Goal: Task Accomplishment & Management: Complete application form

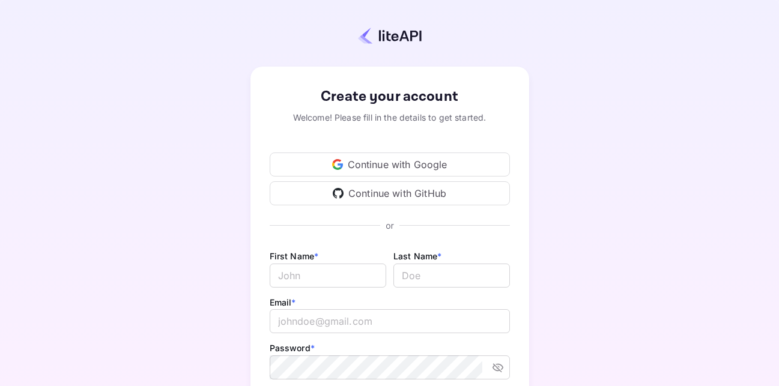
click at [413, 163] on div "Continue with Google" at bounding box center [390, 164] width 240 height 24
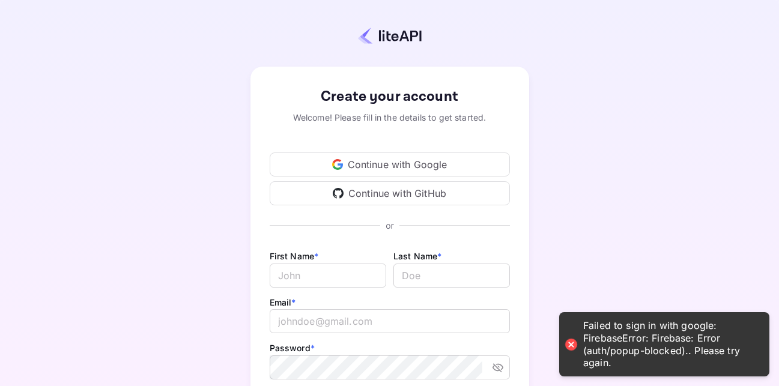
click at [706, 330] on div "Failed to sign in with google: FirebaseError: Firebase: Error (auth/popup-block…" at bounding box center [670, 344] width 174 height 50
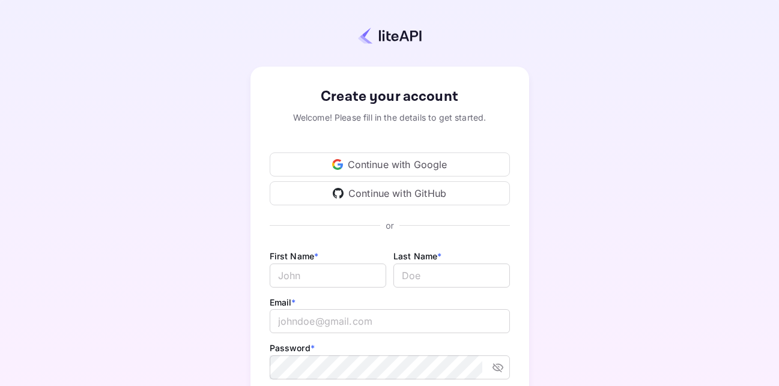
click at [388, 161] on div "Continue with Google" at bounding box center [390, 164] width 240 height 24
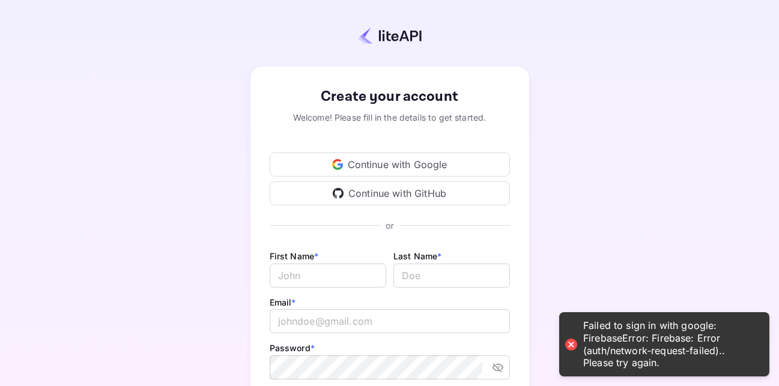
click at [388, 161] on div "Continue with Google" at bounding box center [390, 164] width 240 height 24
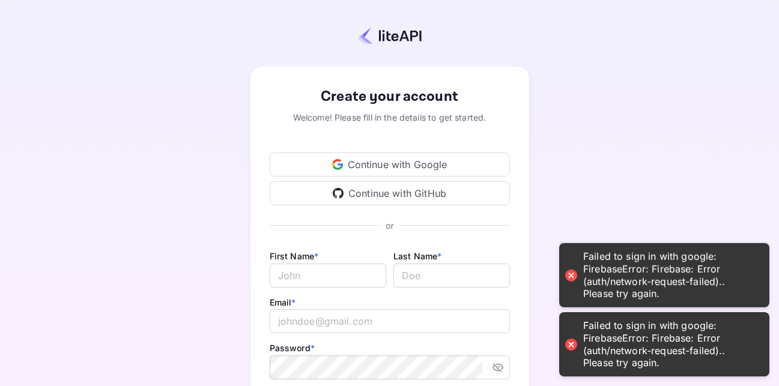
click at [388, 161] on div "Continue with Google" at bounding box center [390, 164] width 240 height 24
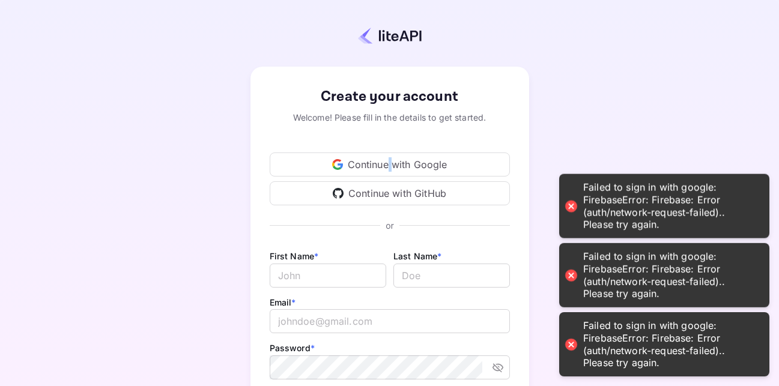
click at [388, 161] on div "Continue with Google" at bounding box center [390, 164] width 240 height 24
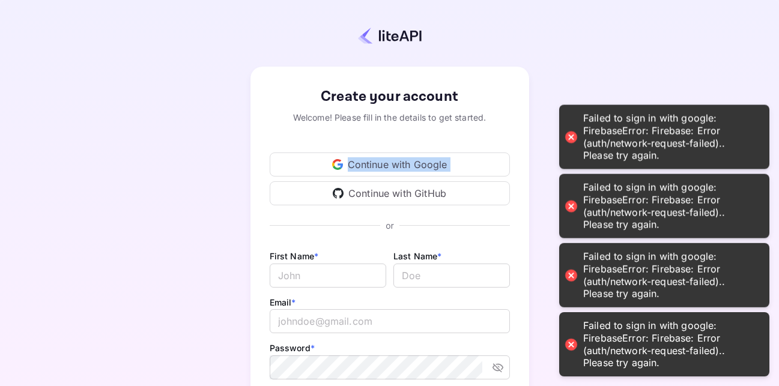
click at [388, 161] on div "Continue with Google" at bounding box center [390, 164] width 240 height 24
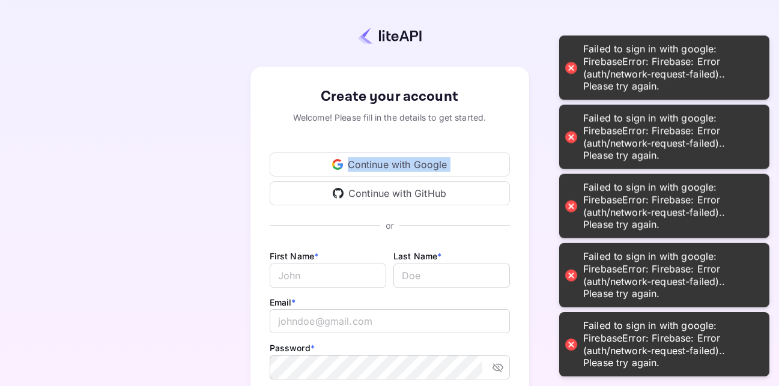
click at [388, 161] on div "Continue with Google" at bounding box center [390, 164] width 240 height 24
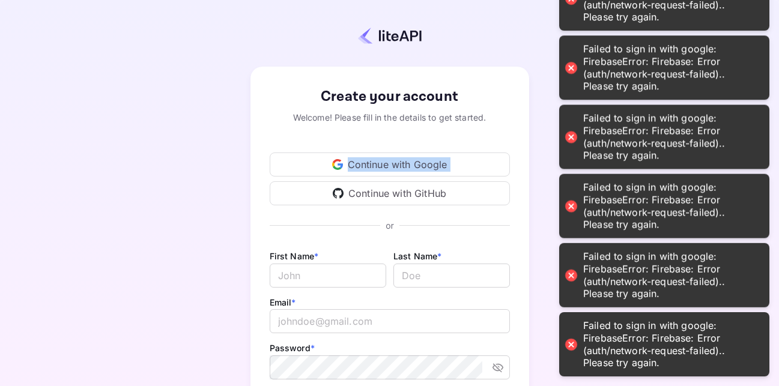
click at [388, 161] on div "Continue with Google" at bounding box center [390, 164] width 240 height 24
click at [467, 85] on div "Create your account Welcome! Please fill in the details to get started. Continu…" at bounding box center [389, 282] width 279 height 430
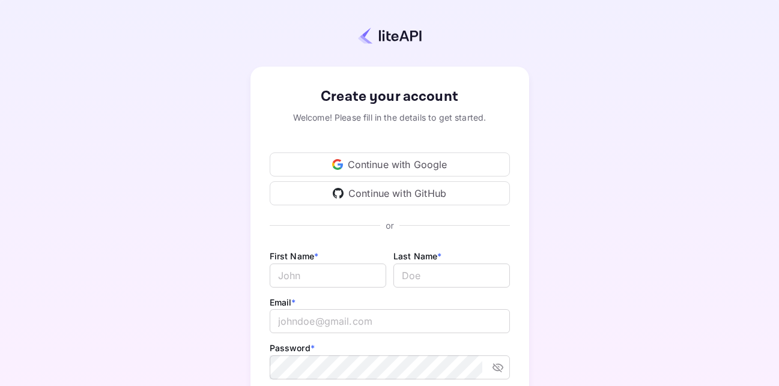
click at [382, 169] on div "Continue with Google" at bounding box center [390, 164] width 240 height 24
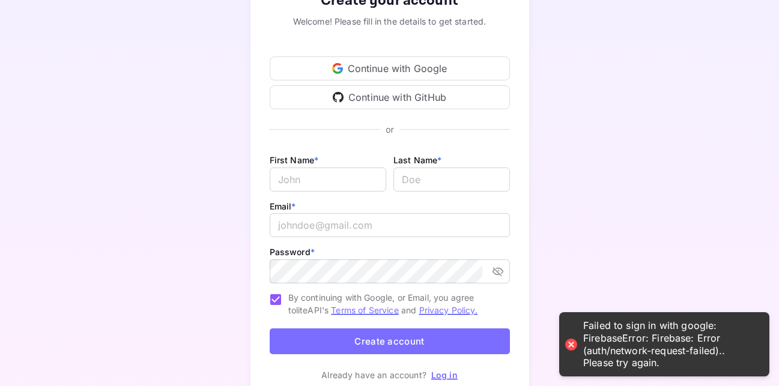
scroll to position [120, 0]
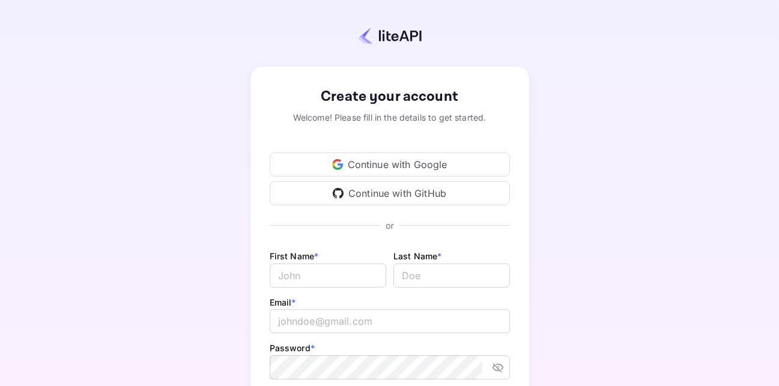
scroll to position [119, 0]
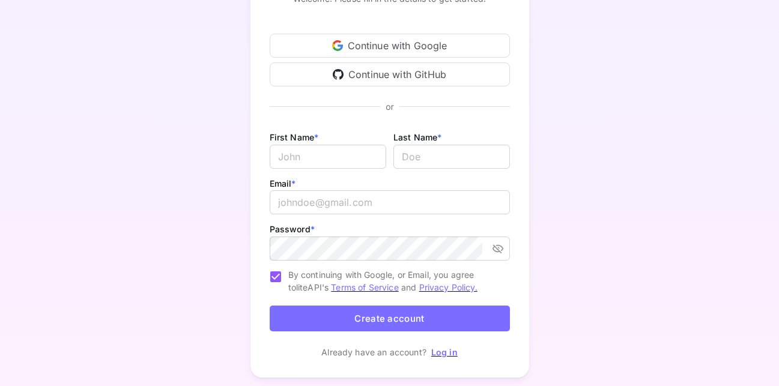
click at [342, 45] on icon at bounding box center [339, 46] width 5 height 5
click at [344, 41] on div "Continue with Google" at bounding box center [390, 46] width 240 height 24
click at [607, 304] on div "Create your account Welcome! Please fill in the details to get started. Continu…" at bounding box center [389, 162] width 673 height 459
click at [376, 40] on div "Continue with Google" at bounding box center [390, 46] width 240 height 24
click at [431, 39] on div "Continue with Google" at bounding box center [390, 46] width 240 height 24
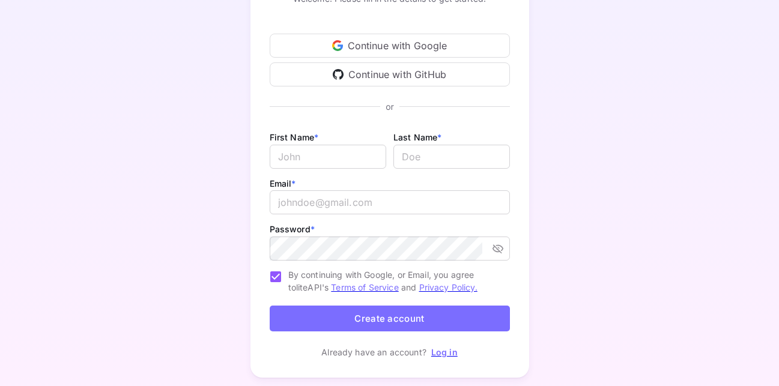
click at [392, 46] on div "Continue with Google" at bounding box center [390, 46] width 240 height 24
click at [456, 39] on div "Continue with Google" at bounding box center [390, 46] width 240 height 24
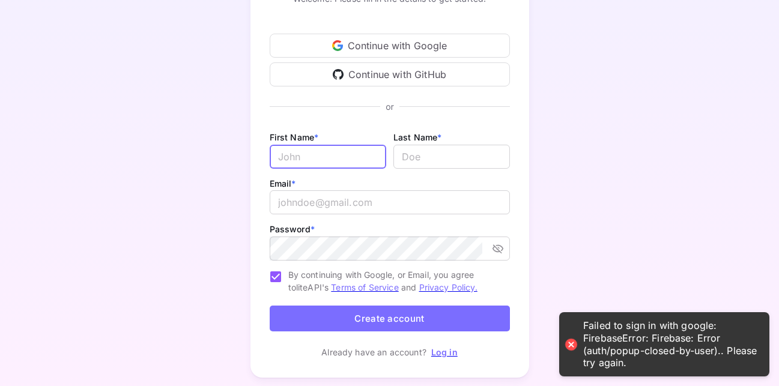
click at [358, 161] on input "Email *" at bounding box center [328, 157] width 116 height 24
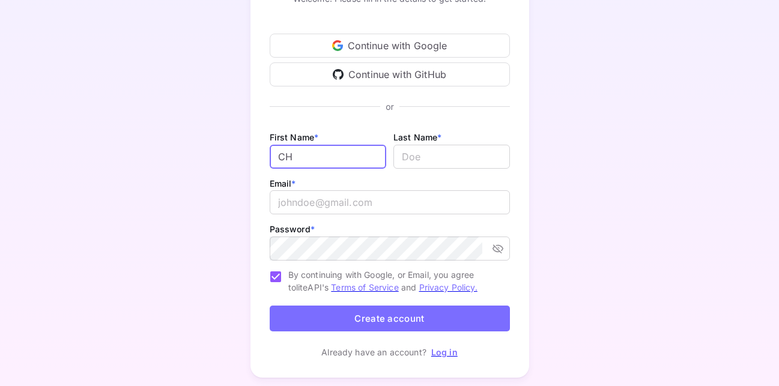
type input "C"
type input "chinedu"
click at [445, 158] on input "lastName" at bounding box center [451, 157] width 116 height 24
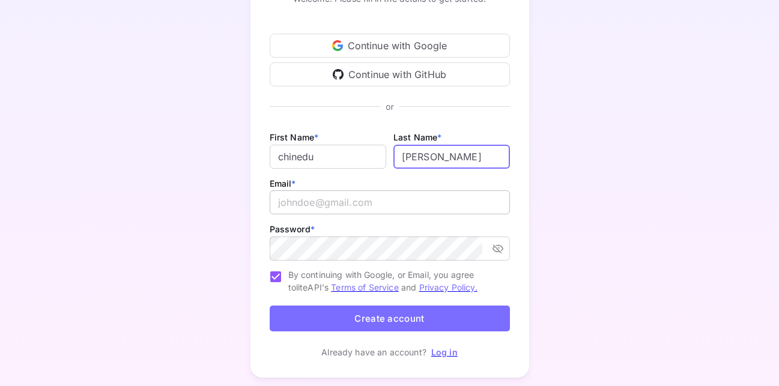
type input "charles"
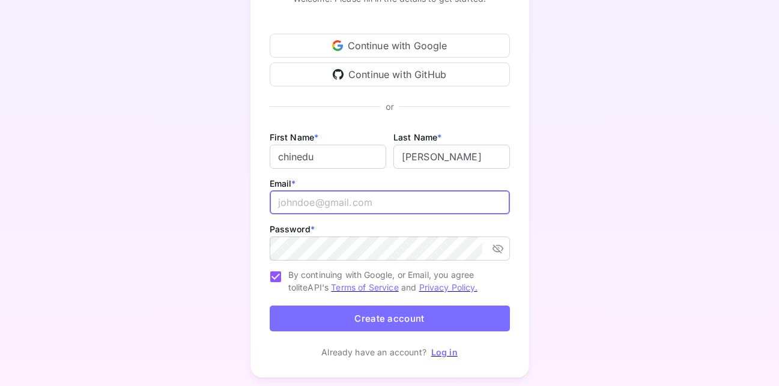
click at [367, 202] on input "email" at bounding box center [390, 202] width 240 height 24
type input "chineducharles955@gmail.com"
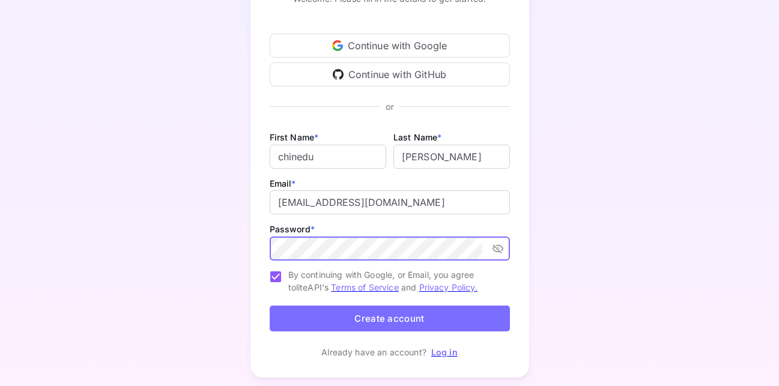
click at [492, 246] on icon "toggle password visibility" at bounding box center [498, 249] width 12 height 12
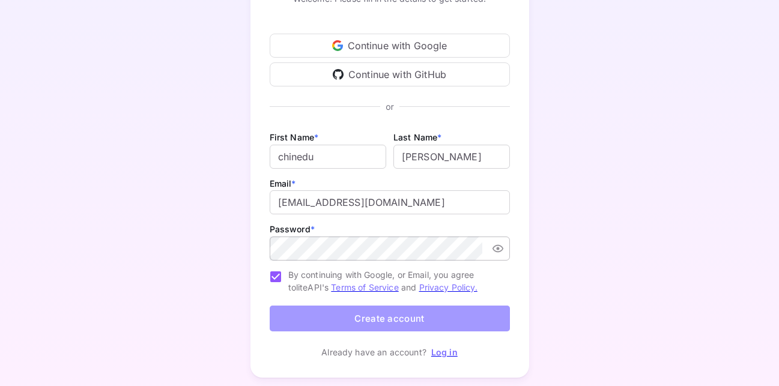
click at [342, 317] on button "Create account" at bounding box center [390, 319] width 240 height 26
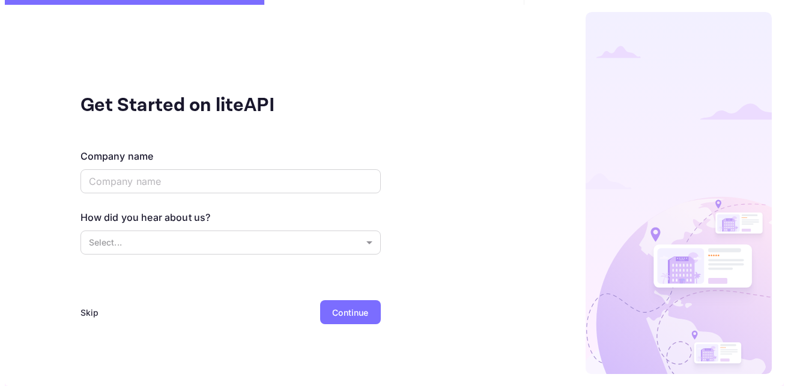
scroll to position [0, 0]
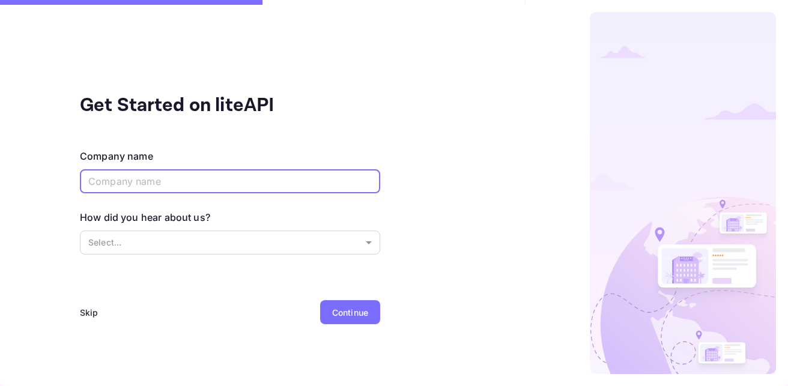
click at [224, 185] on input "text" at bounding box center [230, 181] width 300 height 24
type input "f"
type input "F"
type input "BOOKHIVE"
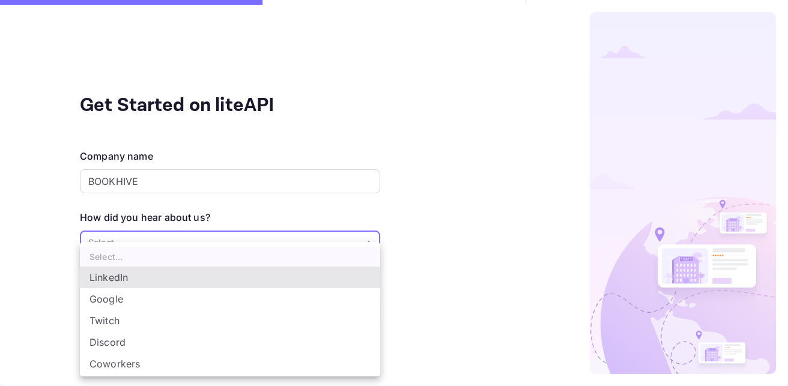
click at [364, 242] on body "Signing in with google... Signing in with google... Signing in with google... S…" at bounding box center [394, 193] width 788 height 386
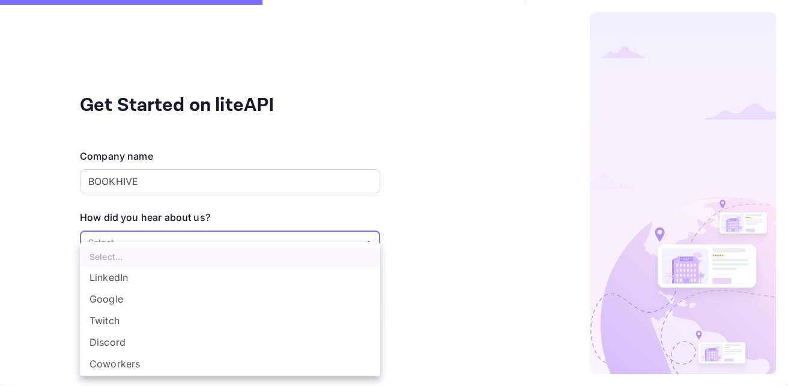
scroll to position [20, 0]
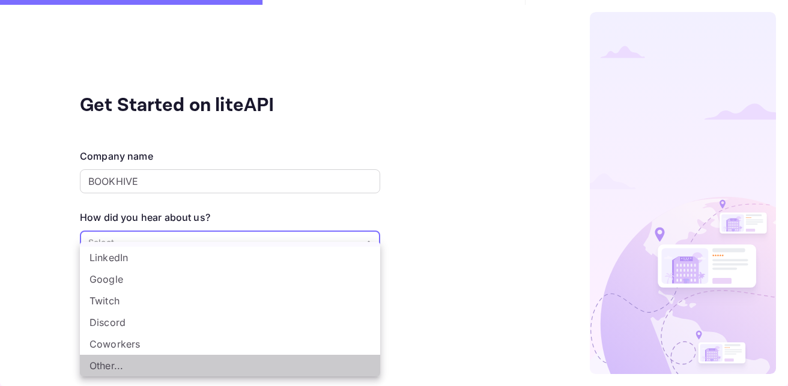
click at [328, 369] on li "Other..." at bounding box center [230, 366] width 300 height 22
type input "Other..."
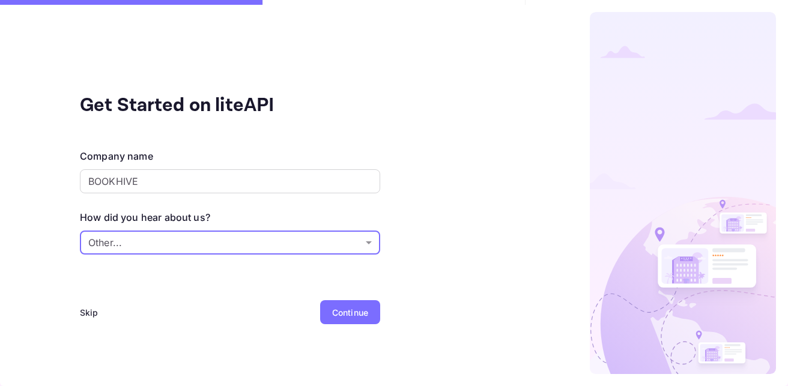
click at [360, 309] on div "Continue" at bounding box center [350, 312] width 36 height 13
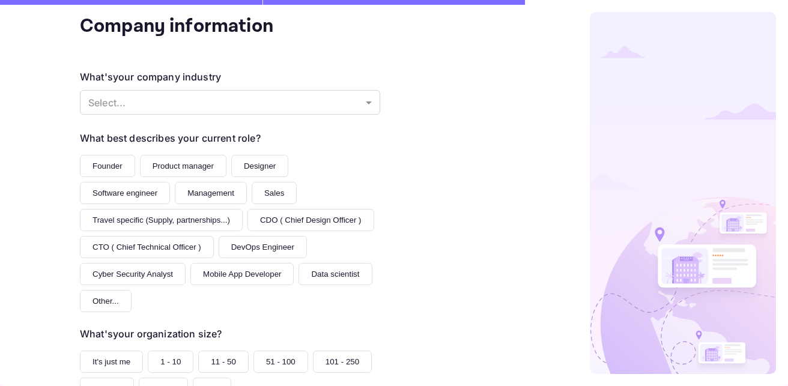
scroll to position [96, 0]
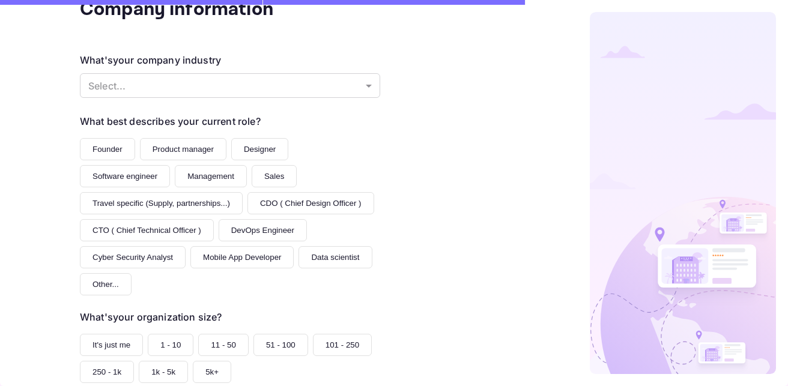
click at [107, 153] on button "Founder" at bounding box center [107, 149] width 55 height 22
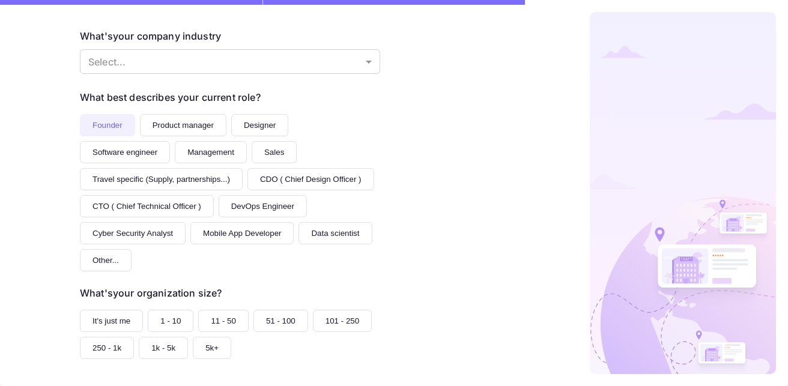
scroll to position [144, 0]
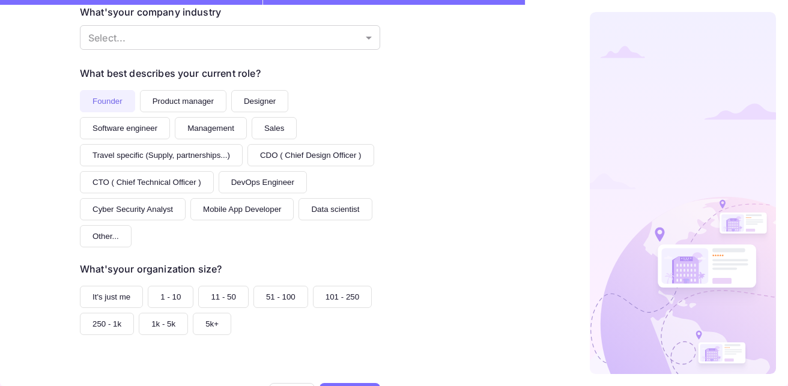
click at [163, 295] on button "1 - 10" at bounding box center [171, 297] width 46 height 22
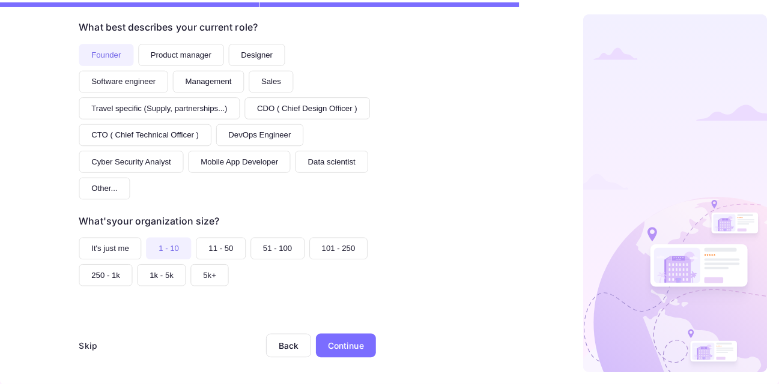
scroll to position [194, 0]
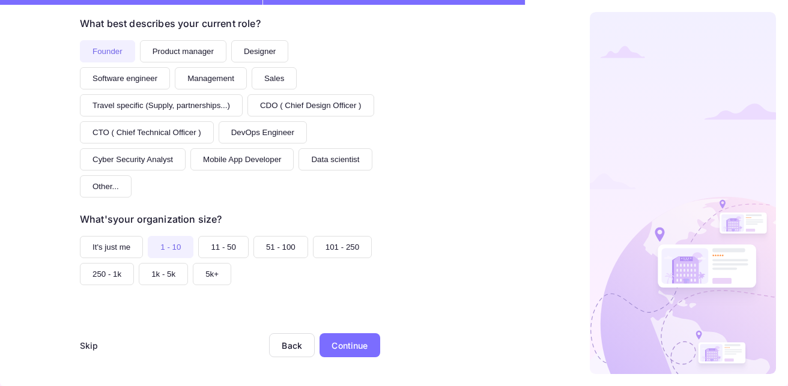
click at [346, 347] on div "Continue" at bounding box center [349, 345] width 36 height 13
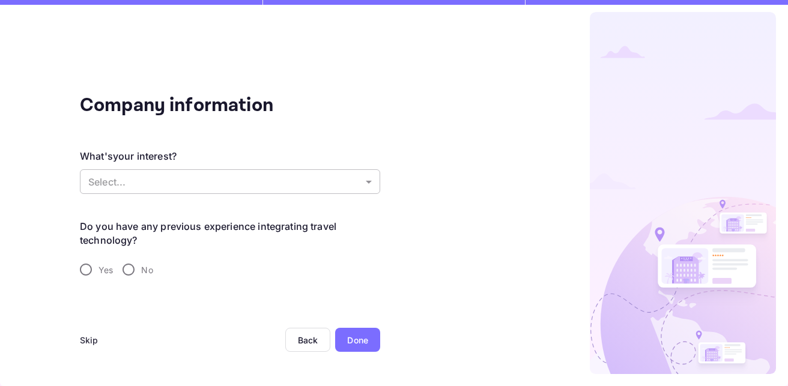
click at [373, 188] on body "Signing in with google... Signing in with google... Signing in with google... S…" at bounding box center [394, 193] width 788 height 386
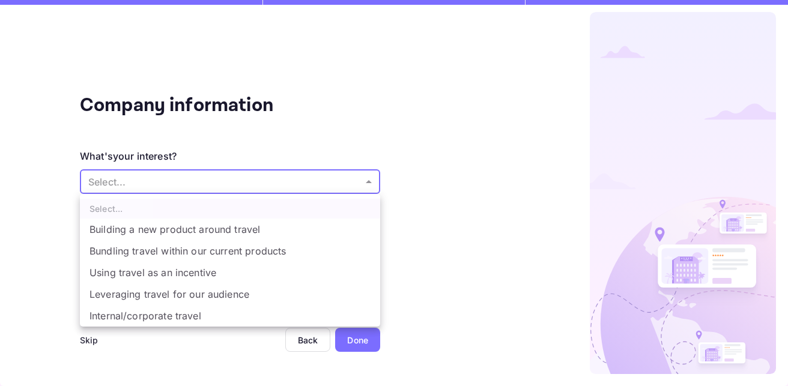
click at [304, 230] on li "Building a new product around travel" at bounding box center [230, 229] width 300 height 22
type input "Building a new product around travel"
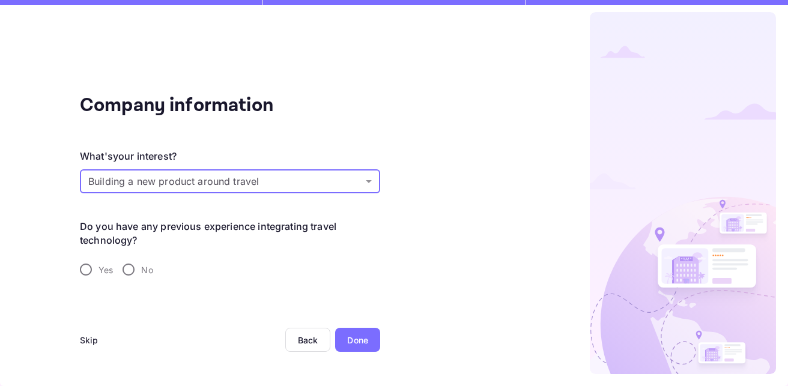
click at [89, 267] on input "Yes" at bounding box center [85, 269] width 25 height 25
radio input "true"
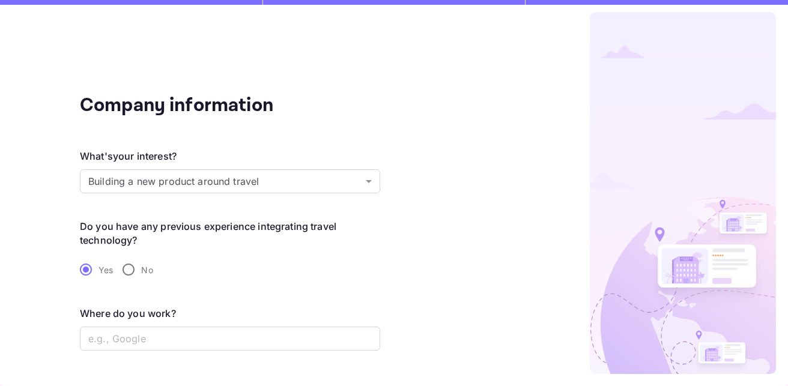
click at [125, 266] on input "No" at bounding box center [128, 269] width 25 height 25
radio input "true"
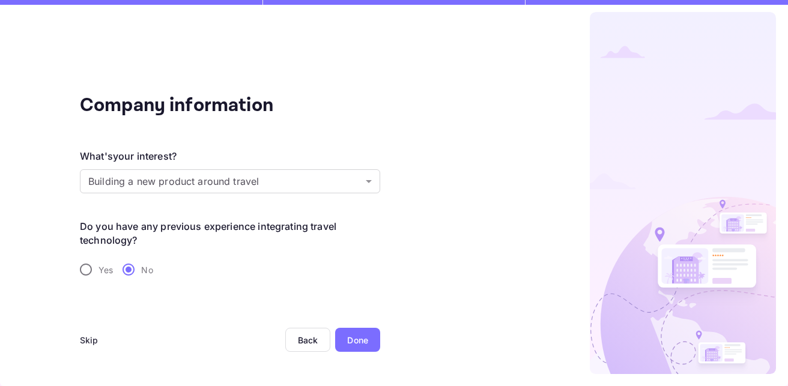
click at [344, 337] on div "Done" at bounding box center [357, 340] width 45 height 24
click at [357, 334] on div "Done" at bounding box center [357, 340] width 21 height 13
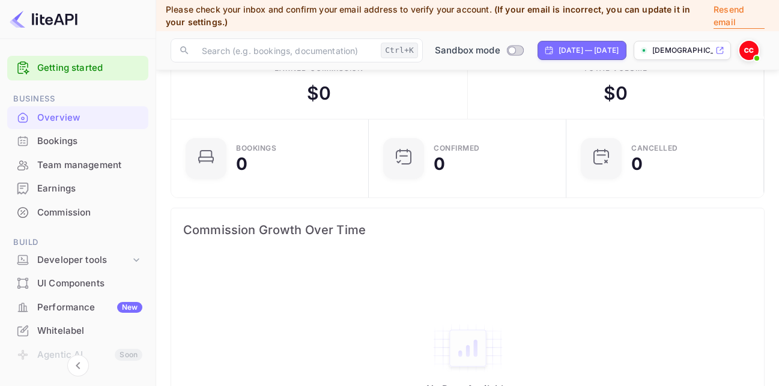
scroll to position [10, 0]
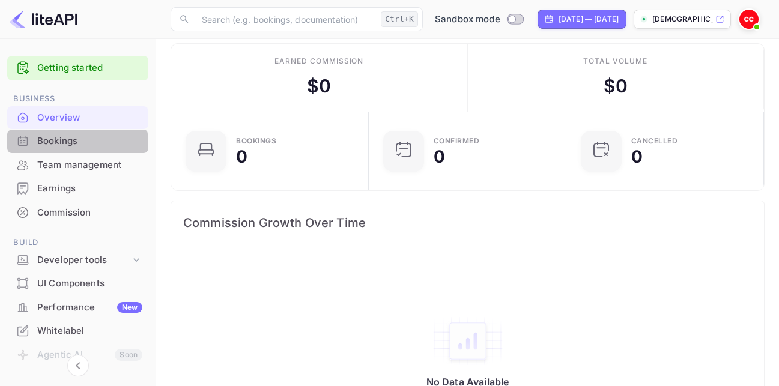
click at [76, 147] on div "Bookings" at bounding box center [89, 141] width 105 height 14
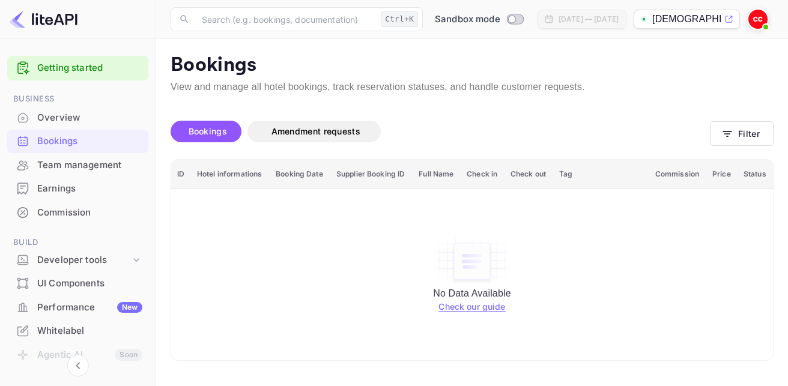
click at [80, 71] on link "Getting started" at bounding box center [89, 68] width 105 height 14
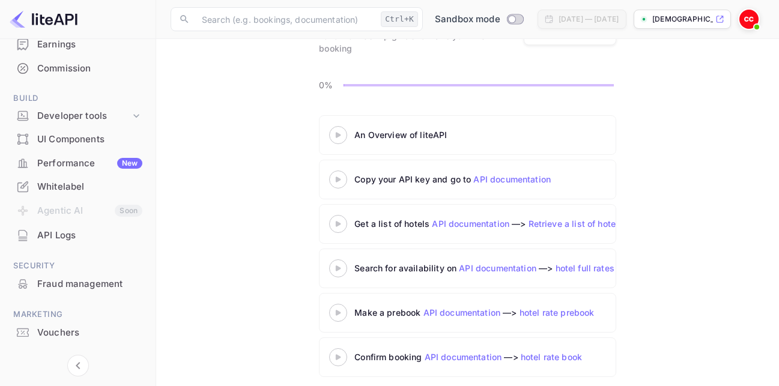
scroll to position [104, 0]
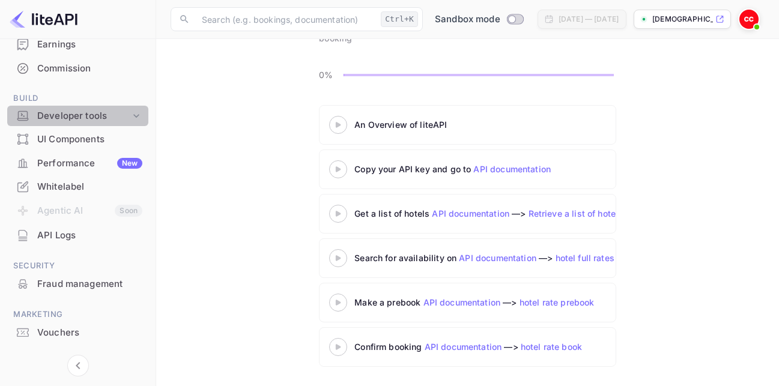
click at [137, 112] on icon at bounding box center [136, 116] width 12 height 12
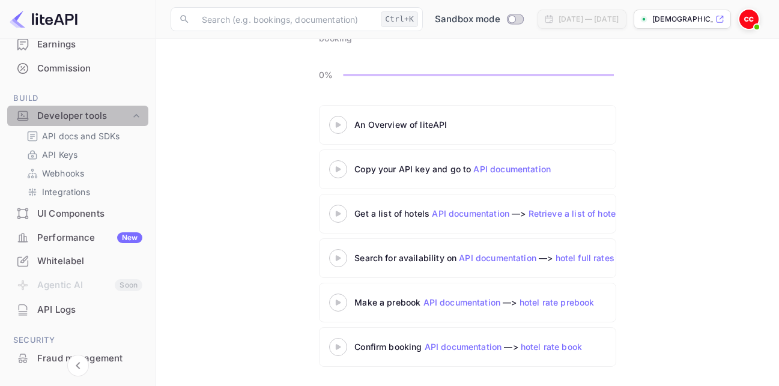
click at [92, 117] on div "Developer tools" at bounding box center [83, 116] width 93 height 14
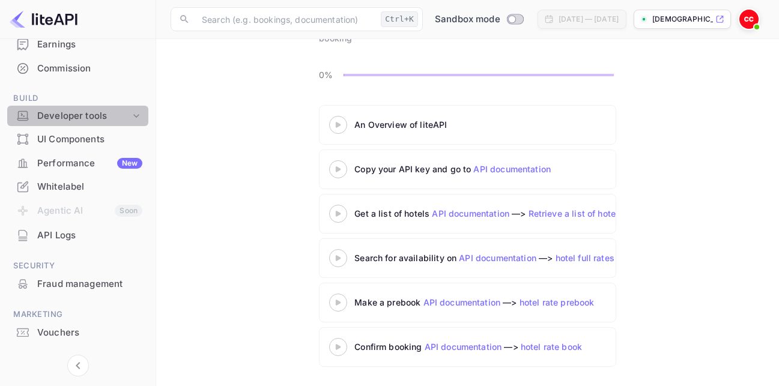
click at [131, 112] on icon at bounding box center [136, 116] width 12 height 12
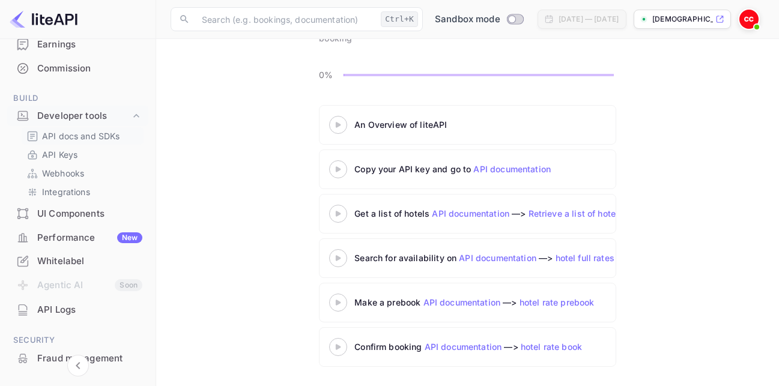
click at [66, 139] on p "API docs and SDKs" at bounding box center [81, 136] width 78 height 13
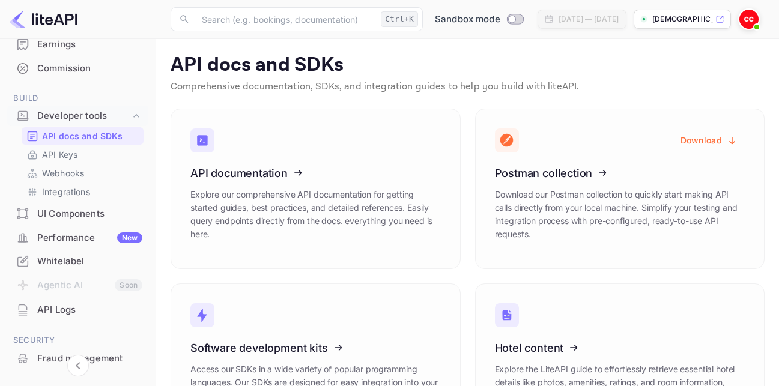
click at [61, 312] on div "API Logs" at bounding box center [89, 310] width 105 height 14
